Goal: Task Accomplishment & Management: Use online tool/utility

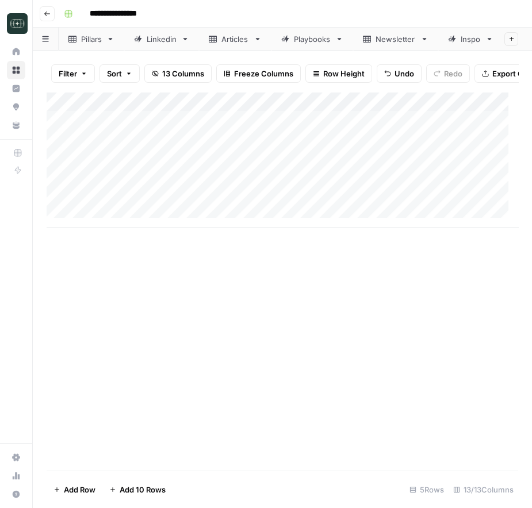
click at [251, 206] on div "Add Column" at bounding box center [282, 160] width 471 height 136
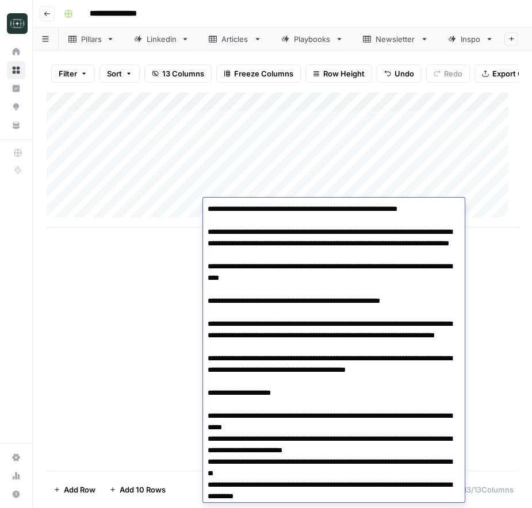
scroll to position [37, 0]
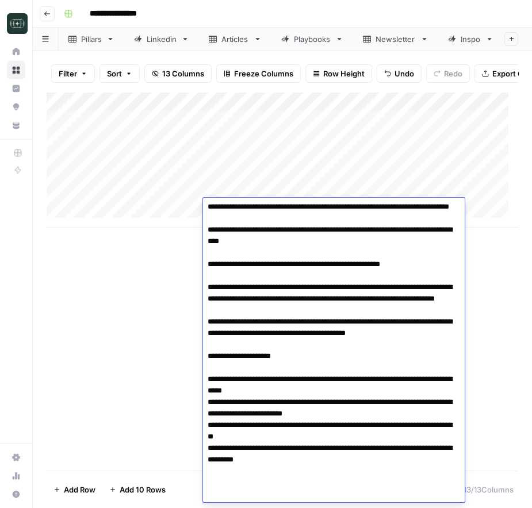
click at [251, 206] on textarea at bounding box center [329, 333] width 252 height 338
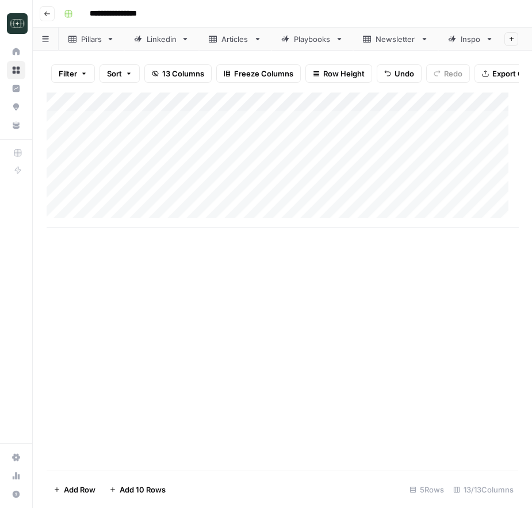
click at [108, 346] on div "Add Column" at bounding box center [282, 281] width 471 height 379
click at [64, 488] on span "Add Row" at bounding box center [80, 489] width 32 height 11
click at [236, 232] on div "Add Column" at bounding box center [282, 169] width 471 height 155
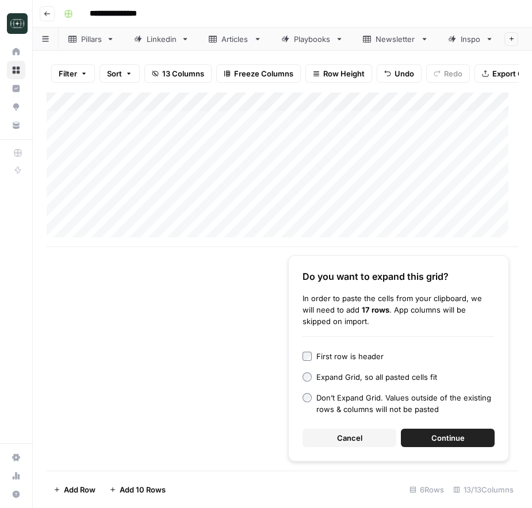
click at [326, 445] on button "Cancel" at bounding box center [349, 438] width 94 height 18
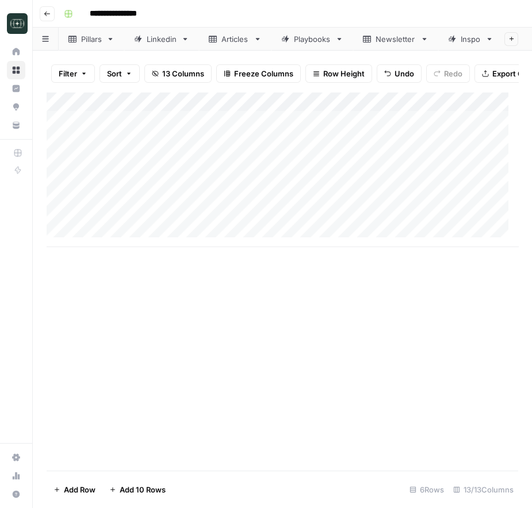
click at [273, 229] on div "Add Column" at bounding box center [282, 169] width 471 height 155
click at [273, 229] on textarea at bounding box center [334, 229] width 262 height 16
type textarea "**********"
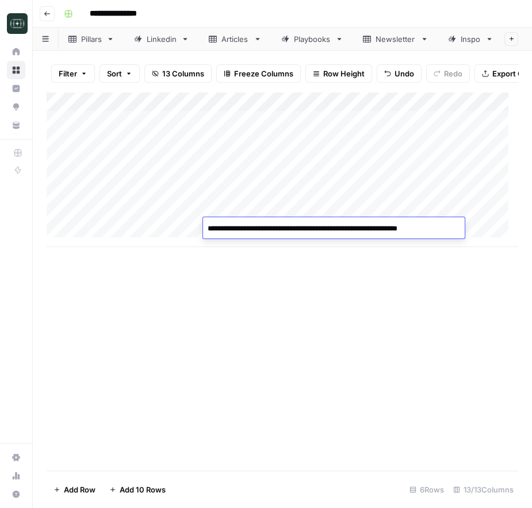
scroll to position [53, 0]
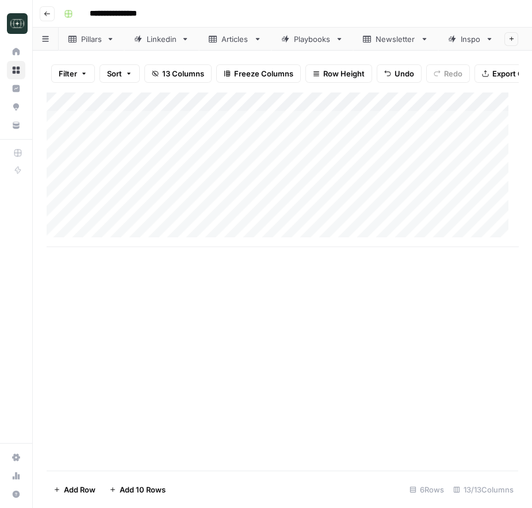
click at [484, 342] on div "Add Column" at bounding box center [282, 281] width 471 height 379
click at [163, 224] on div "Add Column" at bounding box center [282, 169] width 471 height 155
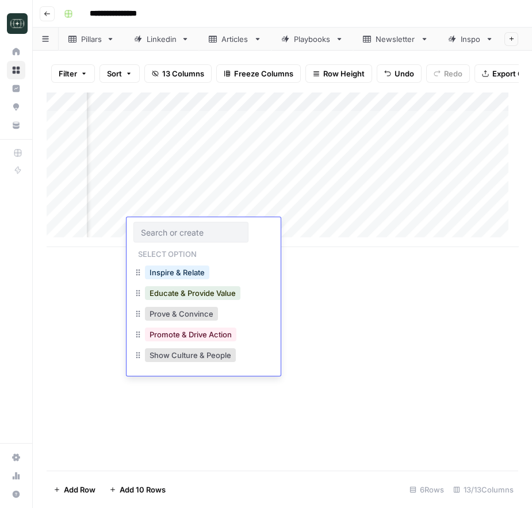
drag, startPoint x: 183, startPoint y: 336, endPoint x: 397, endPoint y: 340, distance: 214.5
click at [397, 340] on body "**********" at bounding box center [266, 254] width 532 height 508
click at [201, 317] on button "Prove & Convince" at bounding box center [181, 314] width 73 height 14
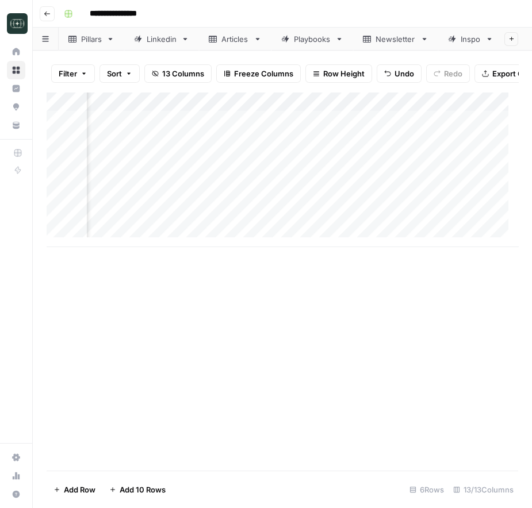
click at [314, 227] on div "Add Column" at bounding box center [282, 169] width 471 height 155
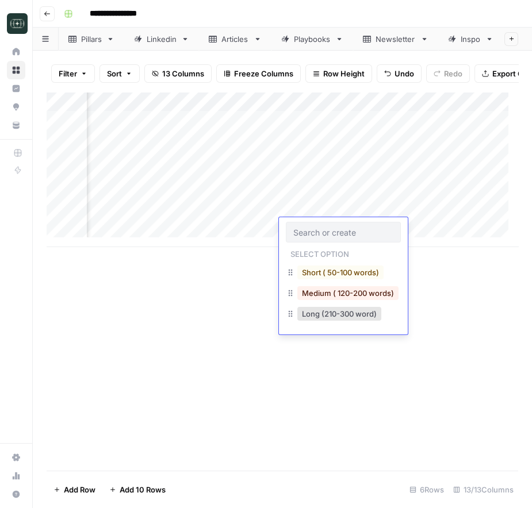
click at [314, 227] on input "text" at bounding box center [343, 232] width 100 height 10
click at [335, 292] on button "Medium ( 120-200 words)" at bounding box center [347, 293] width 101 height 14
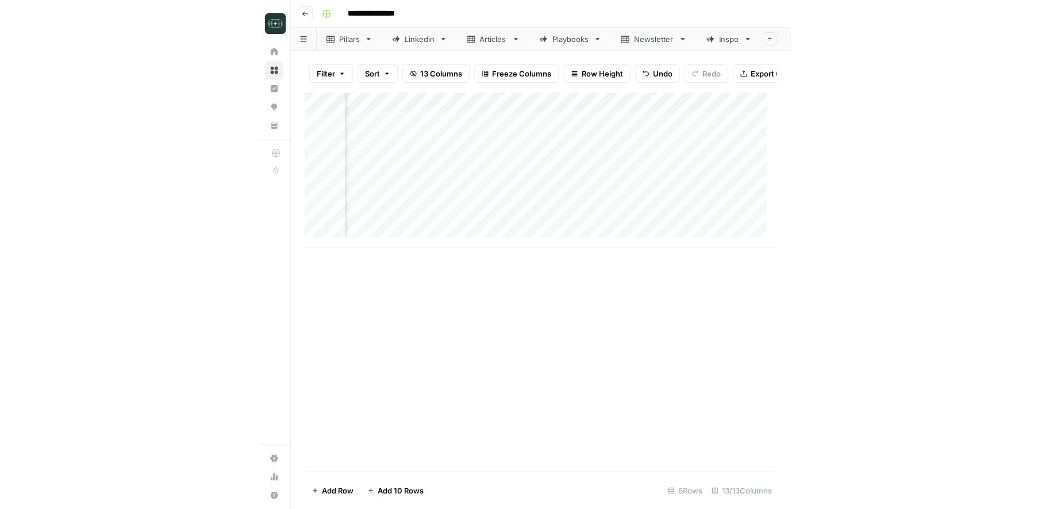
scroll to position [0, 440]
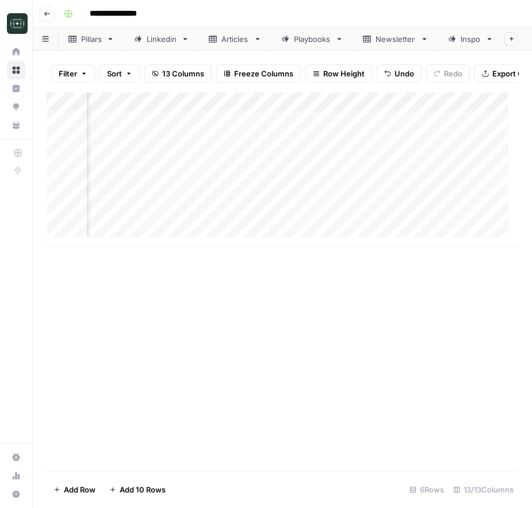
click at [443, 223] on div "Add Column" at bounding box center [282, 169] width 471 height 155
click at [314, 227] on div "Add Column" at bounding box center [282, 169] width 471 height 155
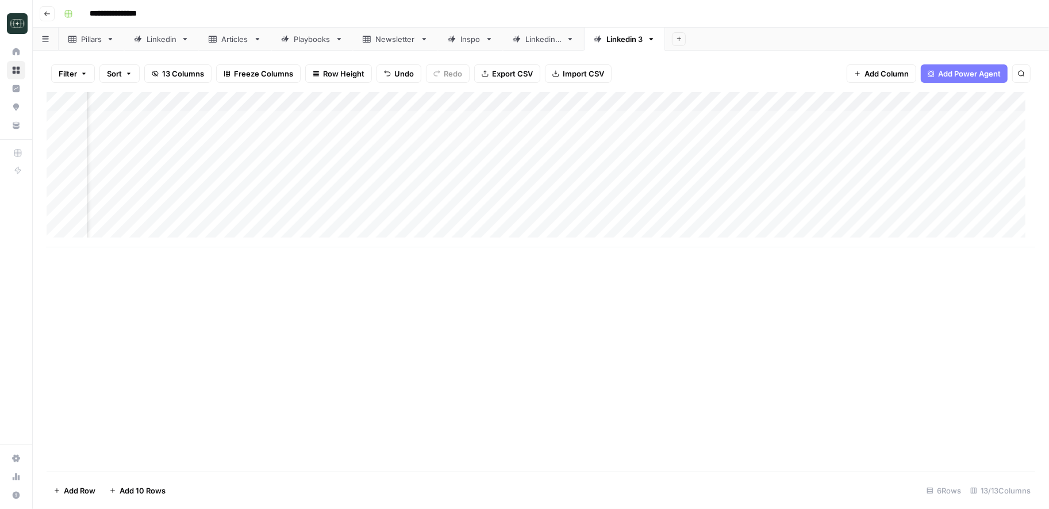
scroll to position [0, 458]
click at [470, 217] on div "Add Column" at bounding box center [541, 169] width 989 height 155
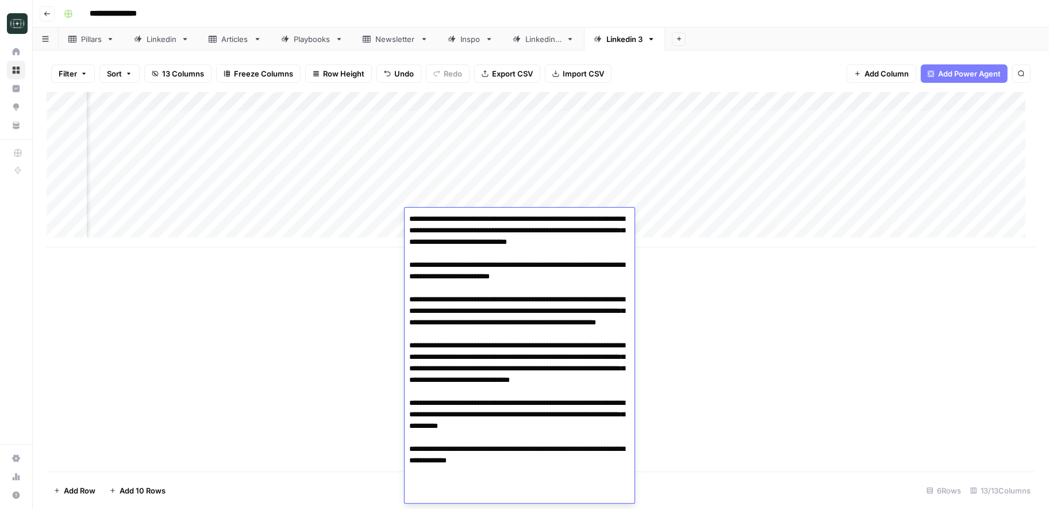
click at [470, 217] on textarea "**********" at bounding box center [520, 357] width 230 height 292
click at [531, 330] on textarea "**********" at bounding box center [520, 357] width 230 height 292
